Goal: Check status: Check status

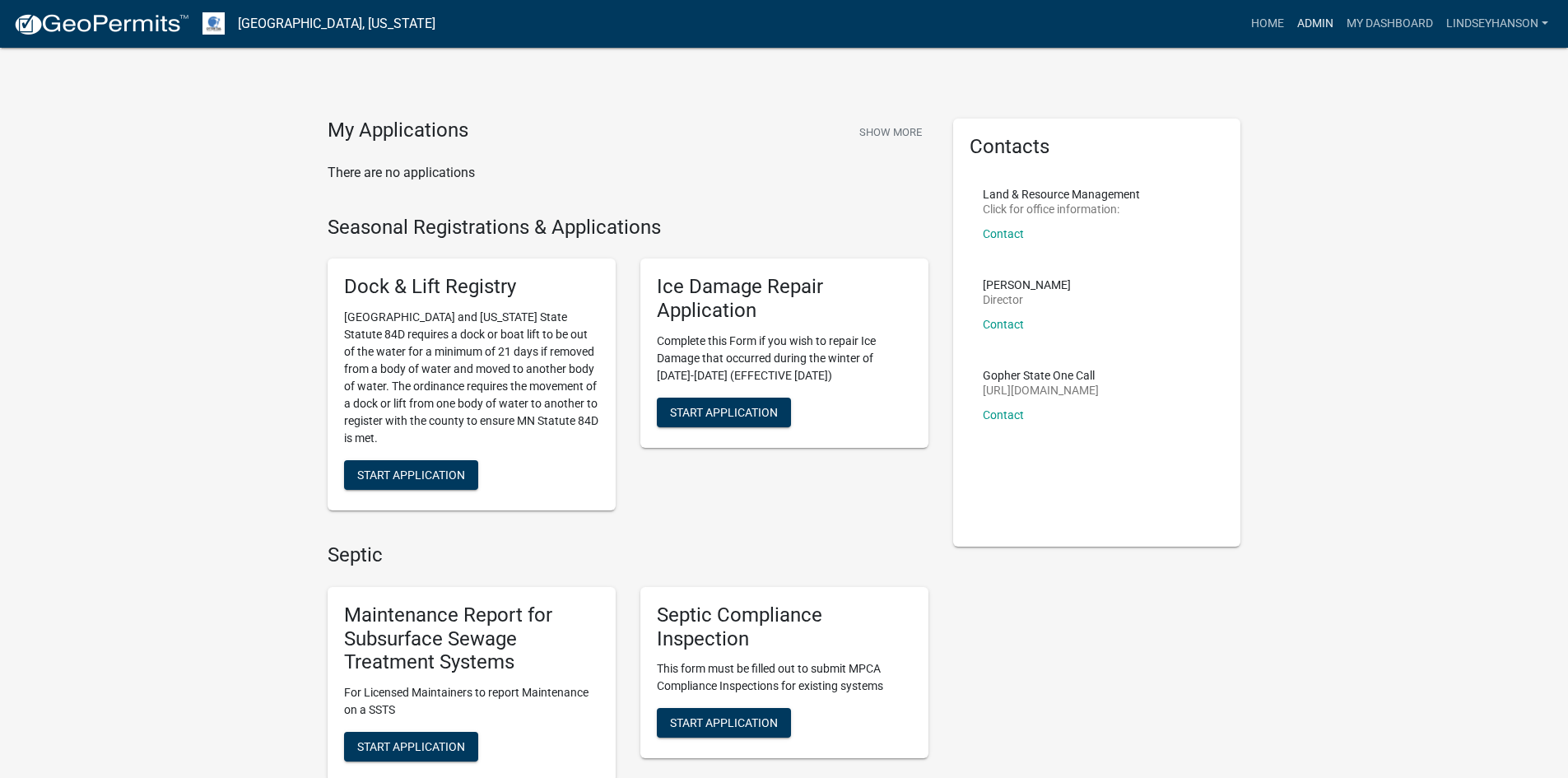
click at [1319, 19] on link "Admin" at bounding box center [1315, 24] width 49 height 32
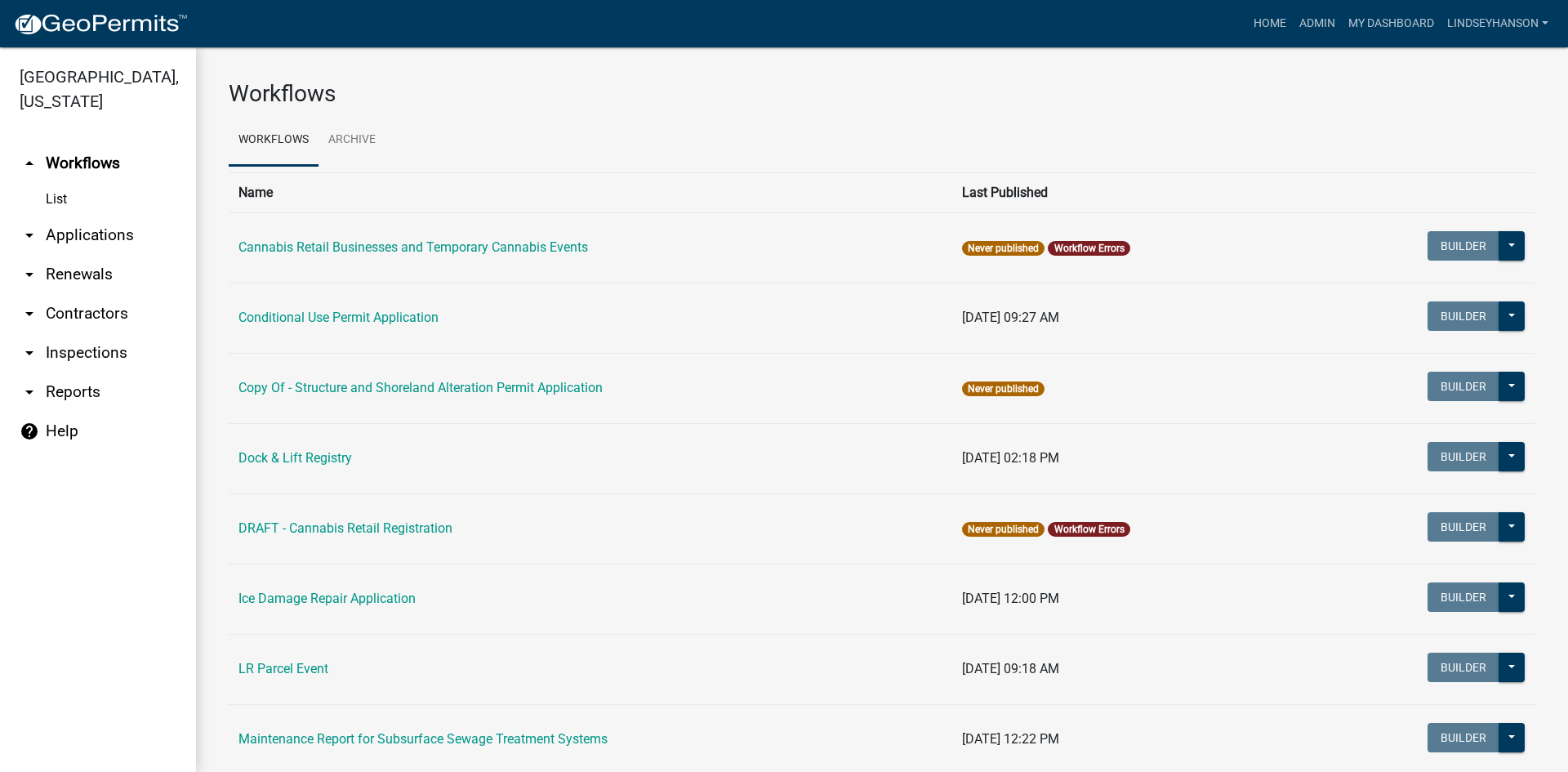
drag, startPoint x: 63, startPoint y: 236, endPoint x: 85, endPoint y: 235, distance: 22.0
click at [64, 235] on link "arrow_drop_down Applications" at bounding box center [98, 236] width 196 height 40
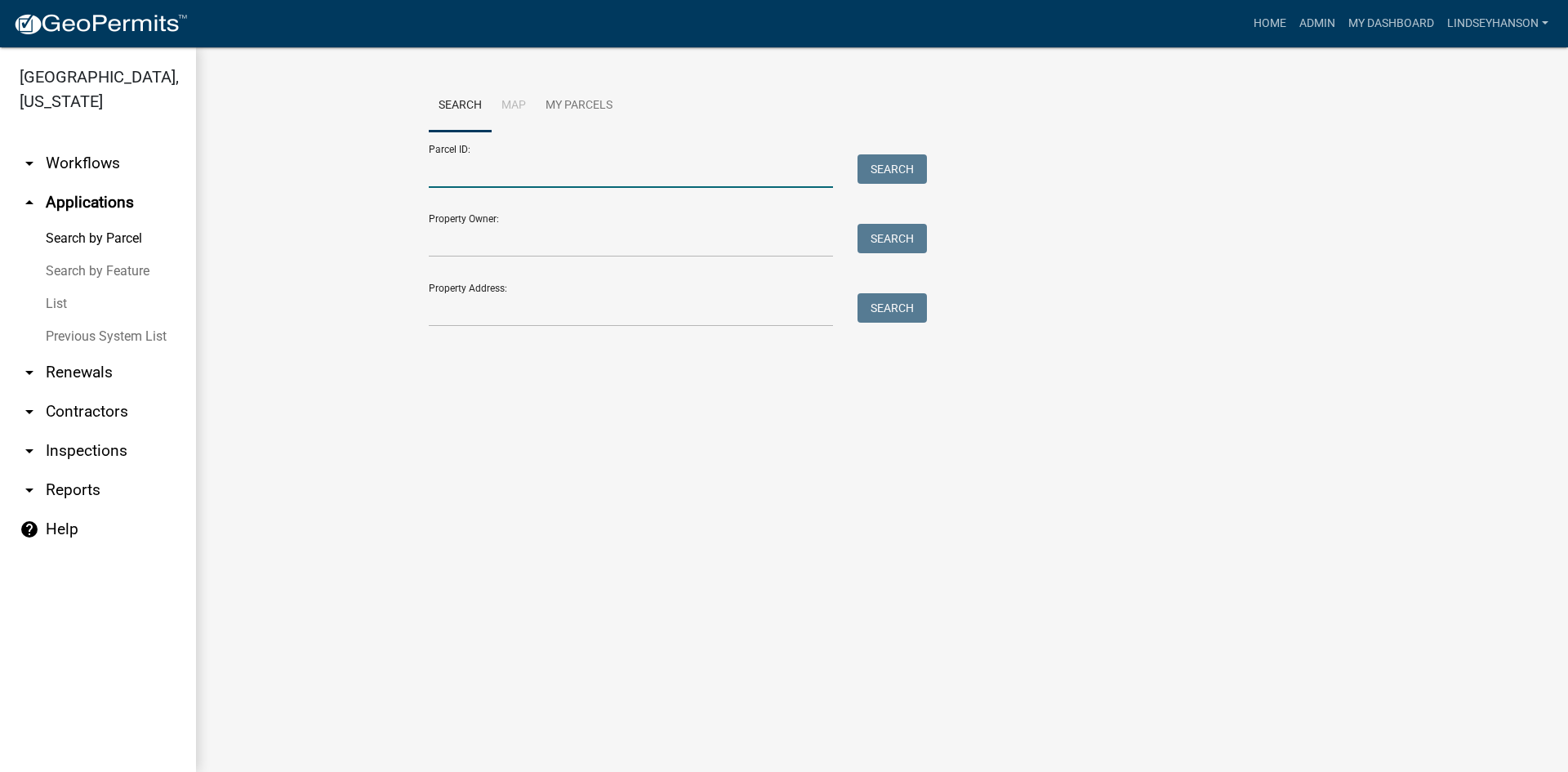
click at [488, 171] on input "Parcel ID:" at bounding box center [630, 171] width 405 height 34
paste input "10000990497000"
type input "10000990497000"
click at [873, 164] on button "Search" at bounding box center [892, 169] width 69 height 30
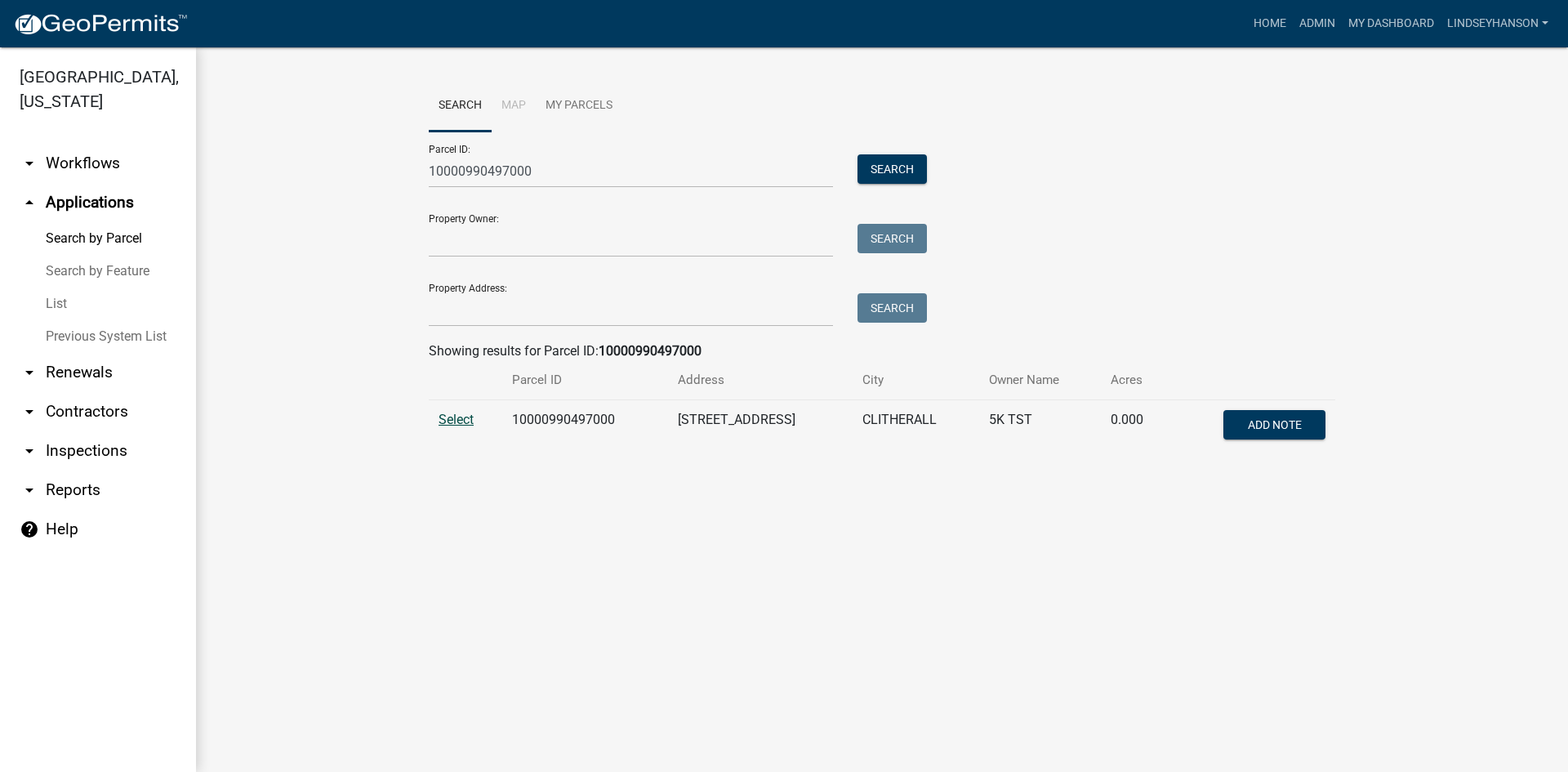
click at [464, 420] on span "Select" at bounding box center [456, 419] width 35 height 16
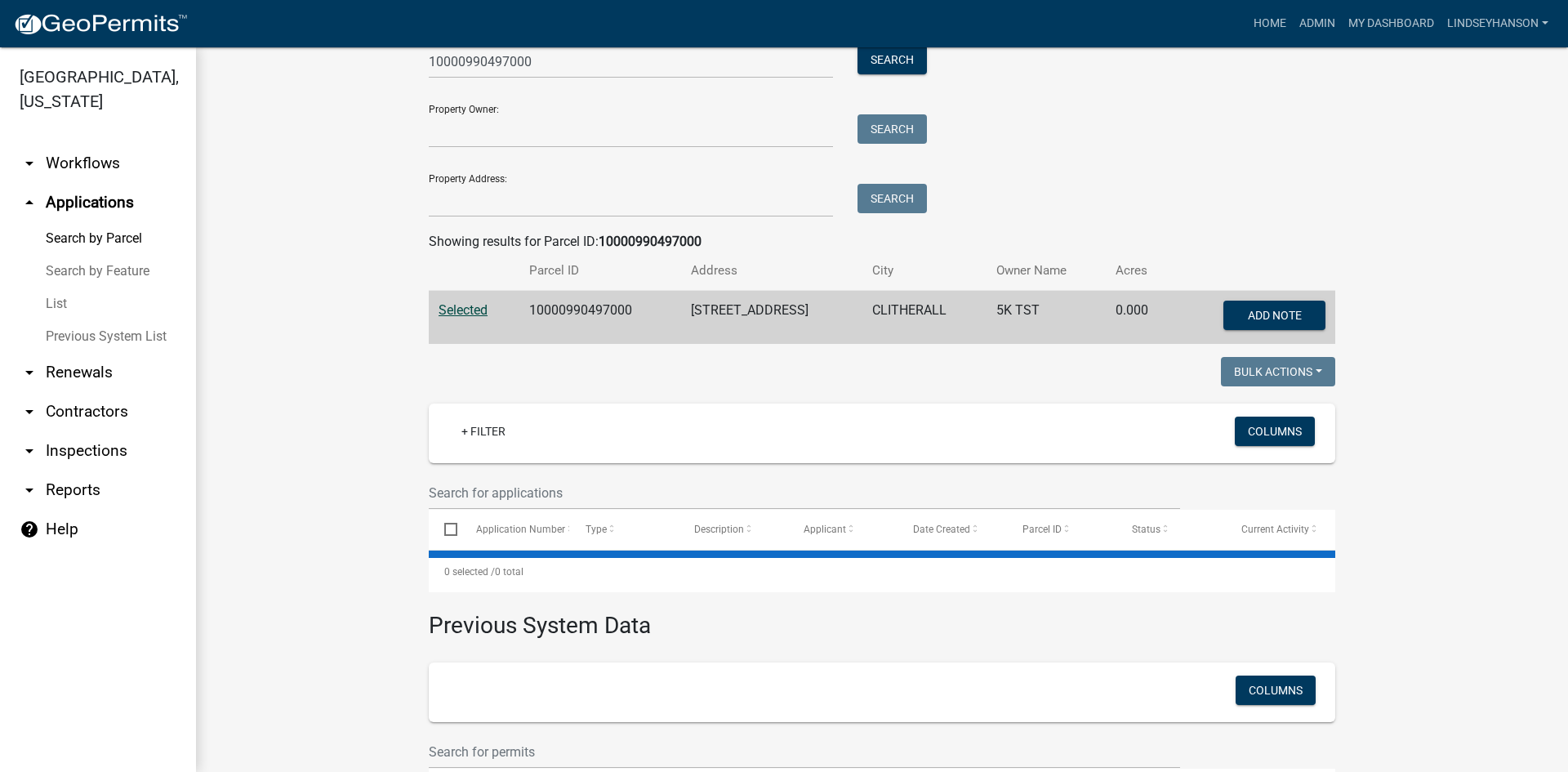
scroll to position [221, 0]
